Goal: Task Accomplishment & Management: Manage account settings

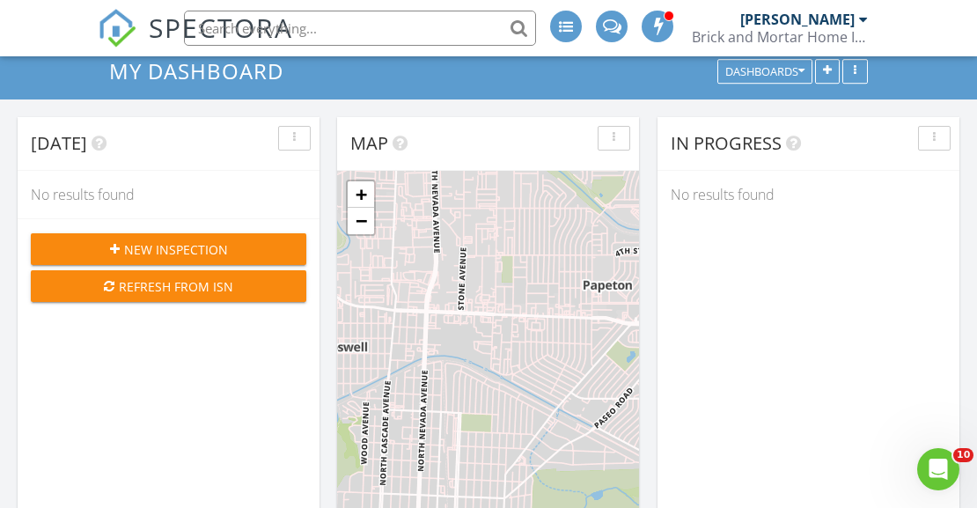
scroll to position [1427, 978]
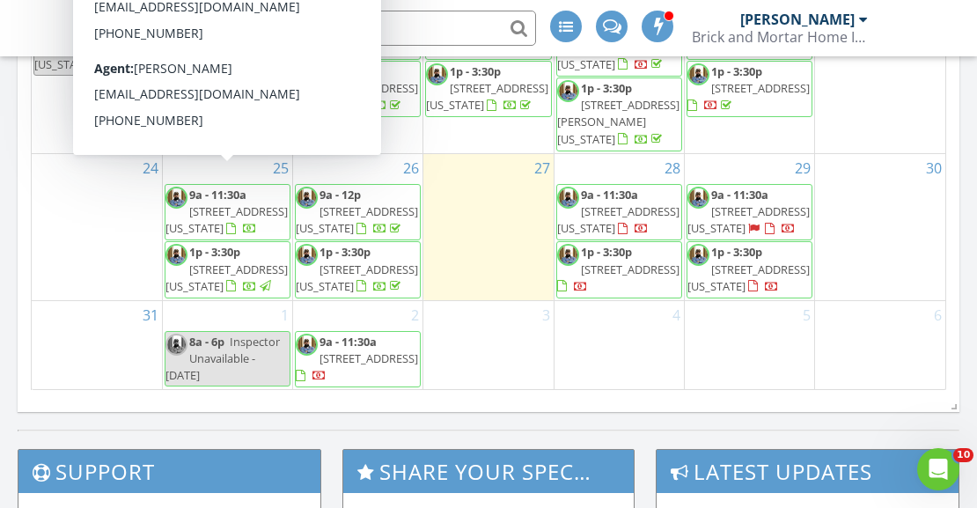
scroll to position [306, 0]
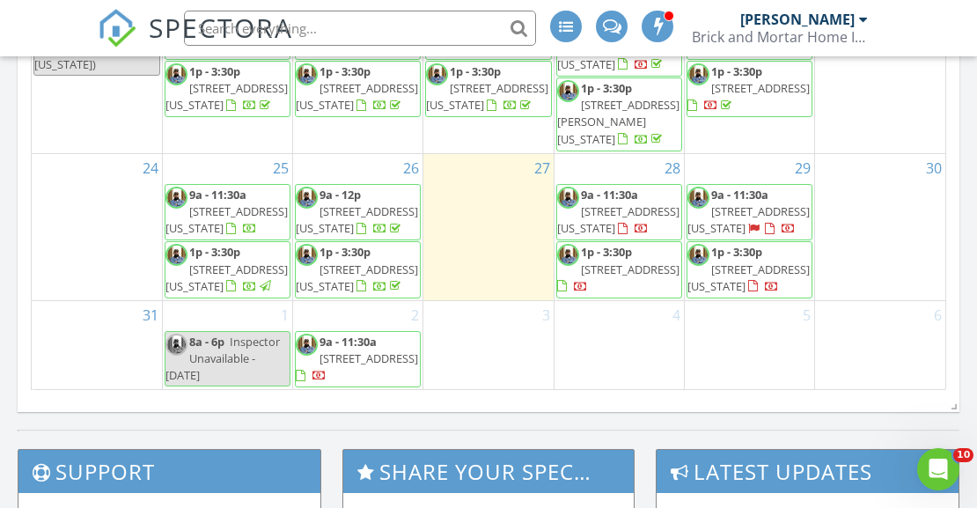
click at [647, 270] on span "5030 Pioneer Pl, Pueblo 81008" at bounding box center [630, 269] width 99 height 16
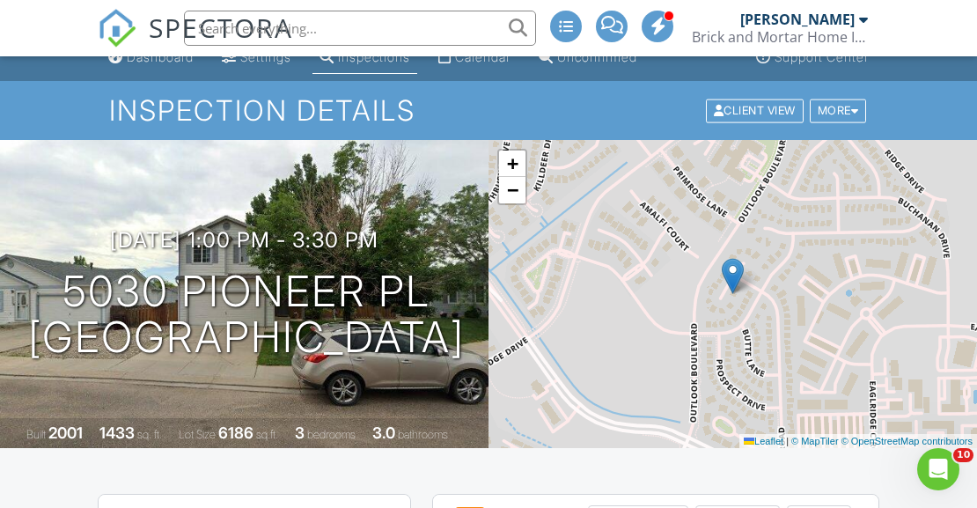
scroll to position [34, 0]
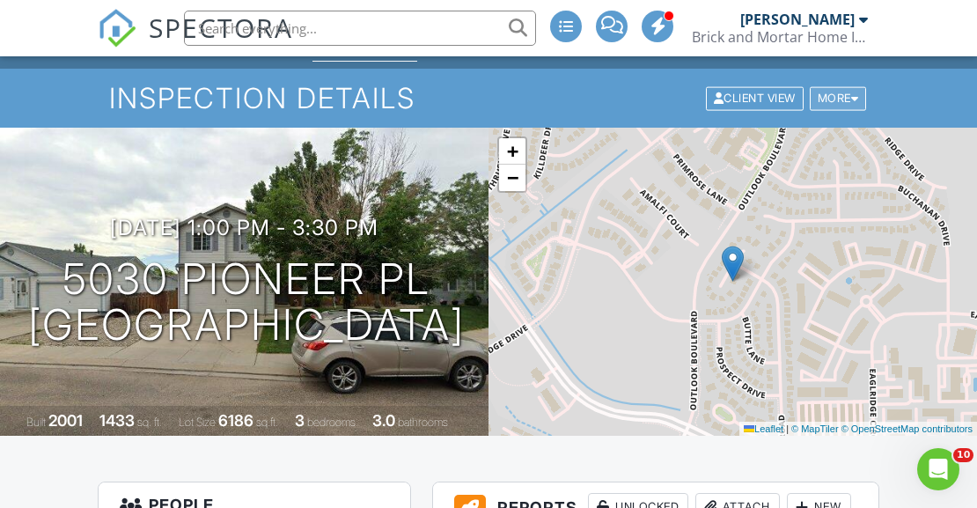
click at [853, 99] on div at bounding box center [855, 97] width 8 height 11
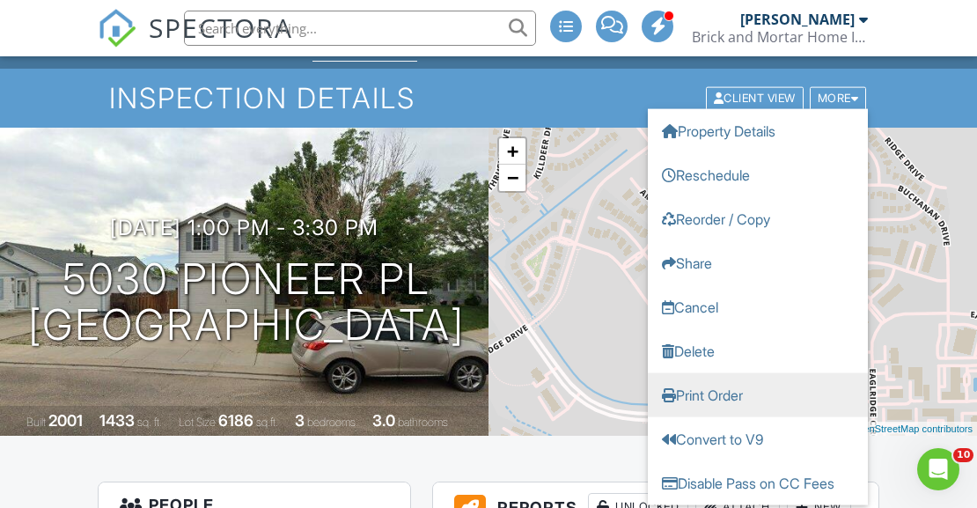
click at [739, 393] on link "Print Order" at bounding box center [758, 394] width 220 height 44
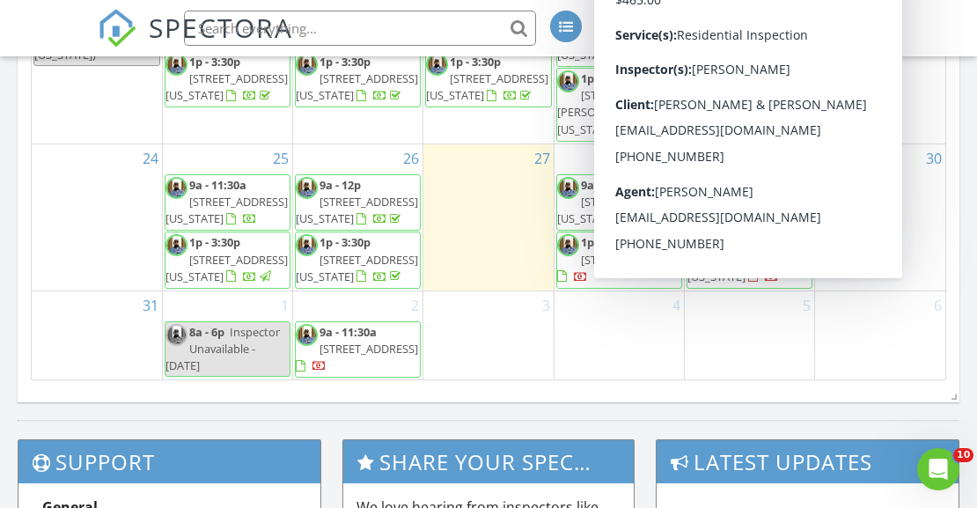
scroll to position [1185, 0]
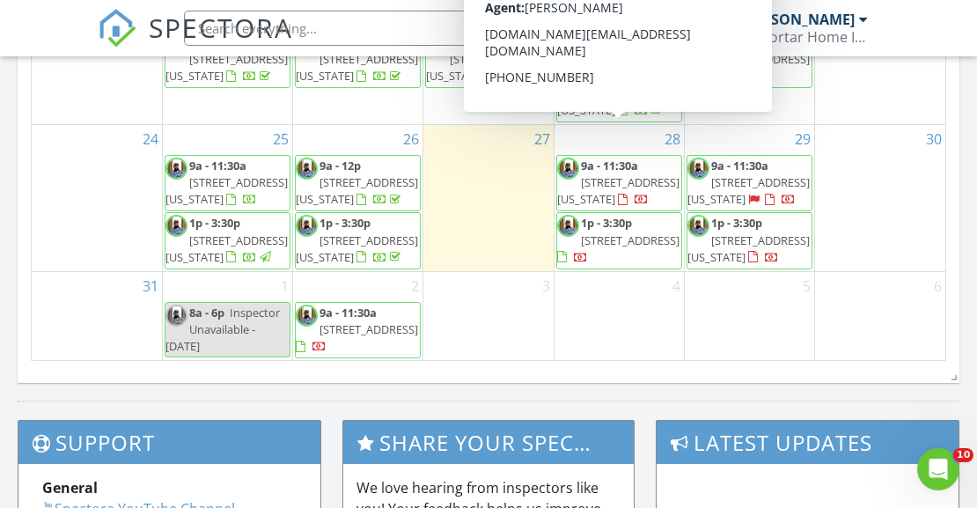
click at [618, 174] on span "1312 N Arcadia St, Colorado Springs 80903" at bounding box center [618, 190] width 122 height 33
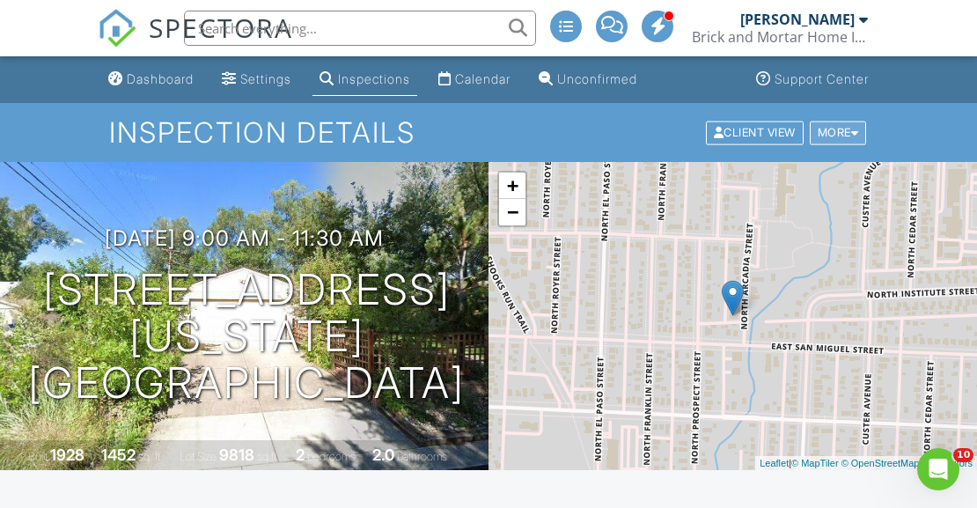
click at [852, 138] on div at bounding box center [855, 132] width 8 height 11
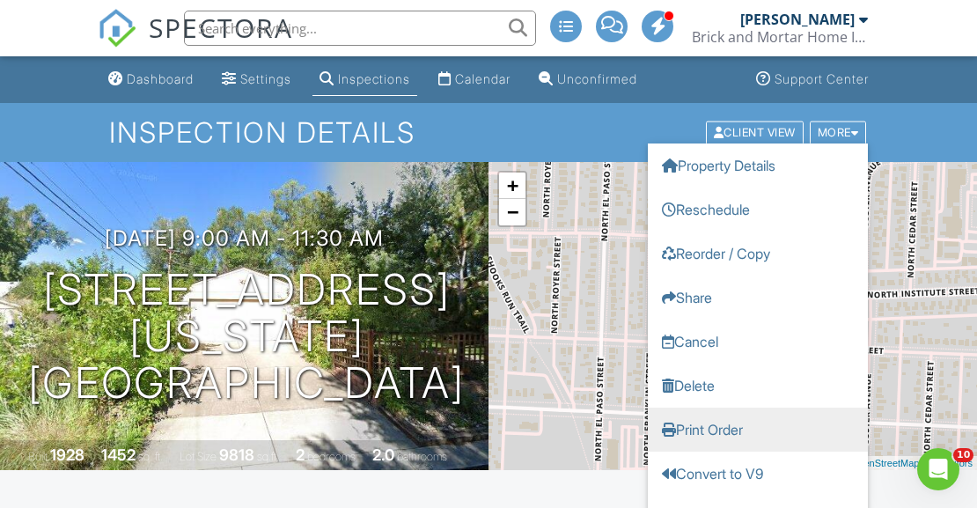
click at [720, 432] on link "Print Order" at bounding box center [758, 429] width 220 height 44
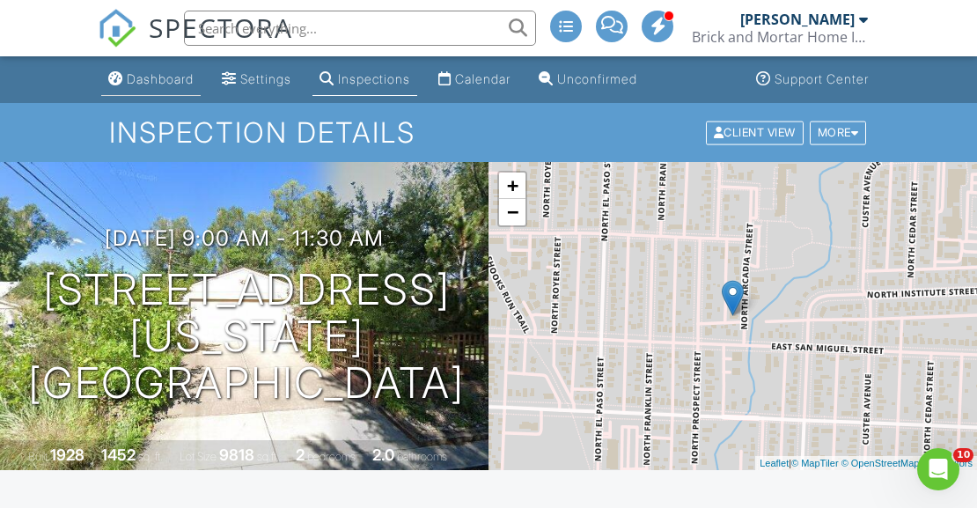
click at [136, 86] on div "Dashboard" at bounding box center [160, 78] width 67 height 15
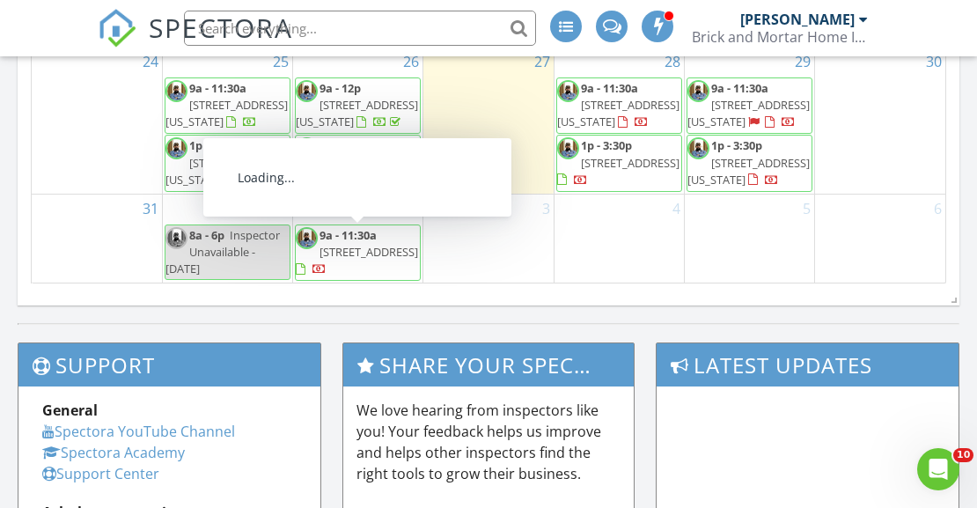
scroll to position [1258, 0]
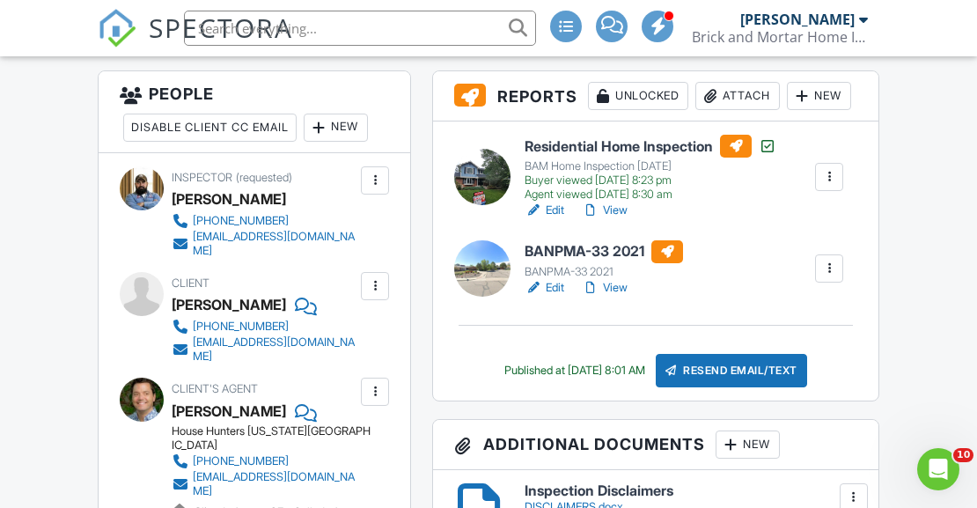
click at [615, 287] on link "View" at bounding box center [605, 288] width 46 height 18
click at [826, 269] on div at bounding box center [829, 269] width 18 height 18
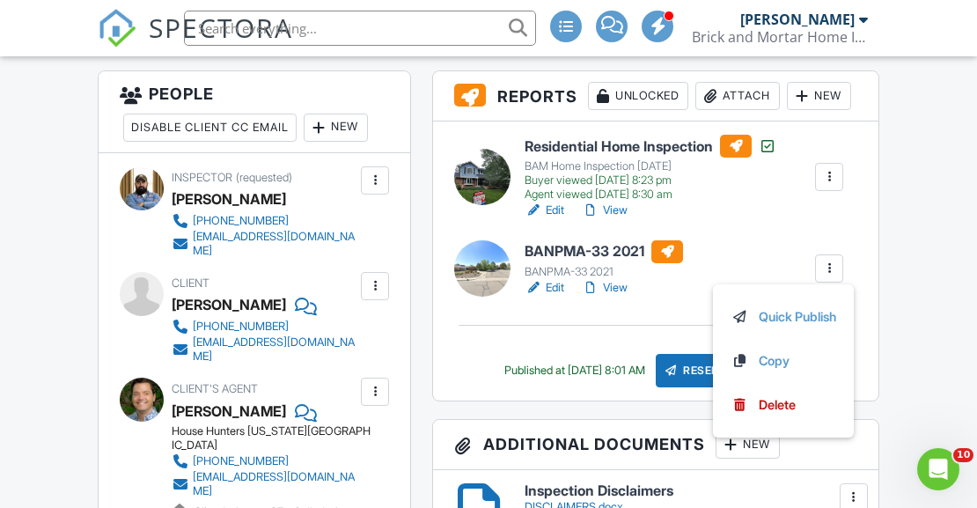
click at [750, 252] on div "BANPMA-33 2021 BANPMA-33 2021 Edit View Quick Publish Copy Delete" at bounding box center [684, 268] width 340 height 56
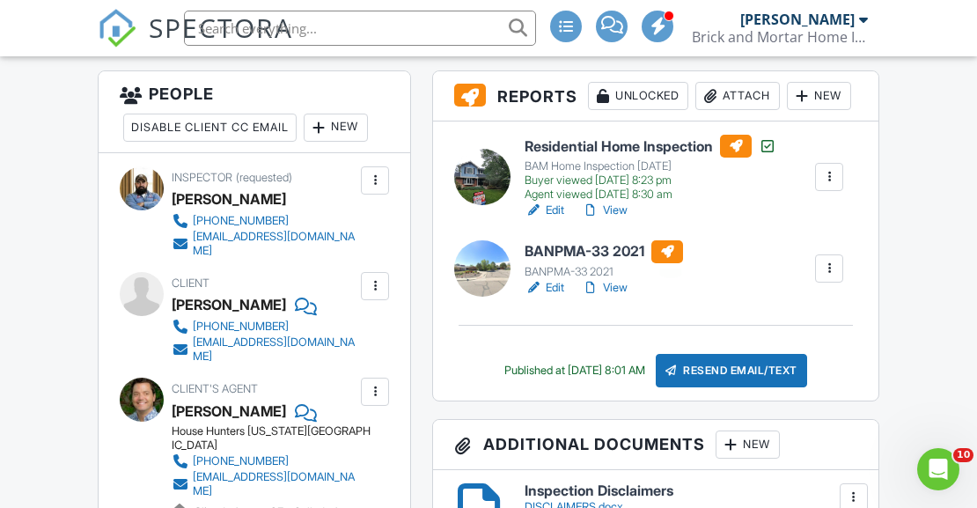
click at [683, 255] on div at bounding box center [667, 251] width 32 height 23
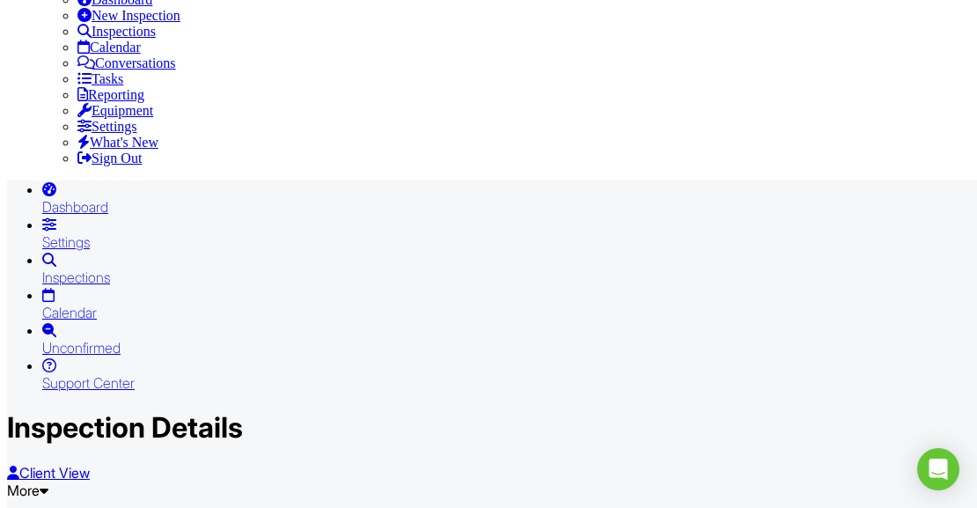
checkbox input "false"
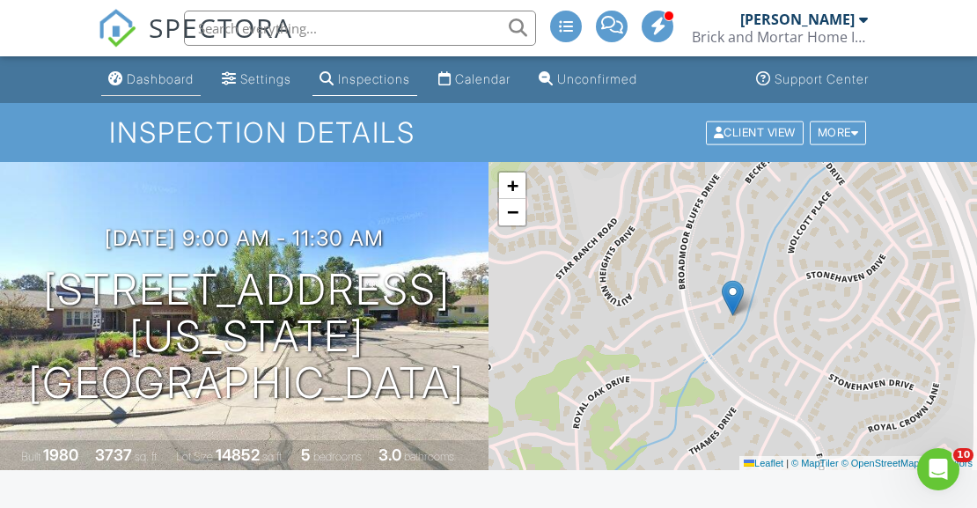
click at [152, 81] on div "Dashboard" at bounding box center [160, 78] width 67 height 15
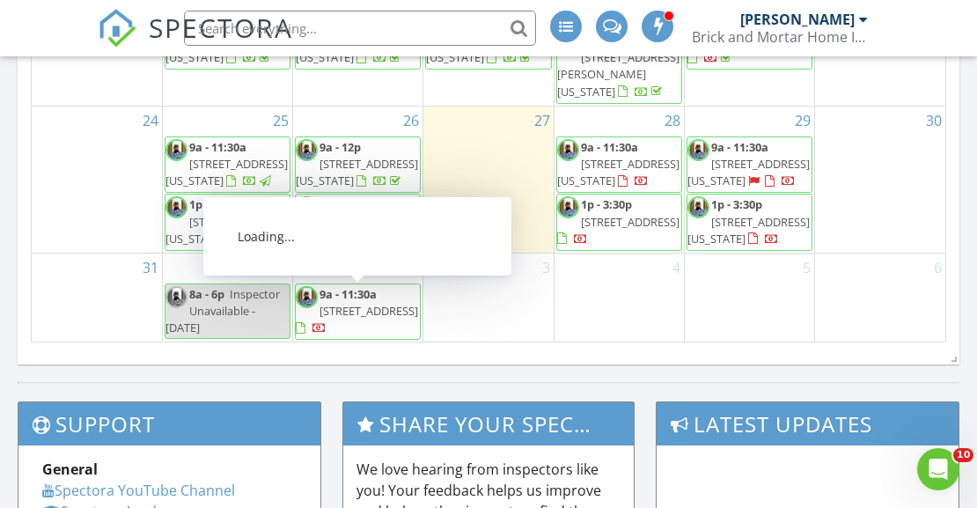
scroll to position [1279, 0]
